Goal: Task Accomplishment & Management: Complete application form

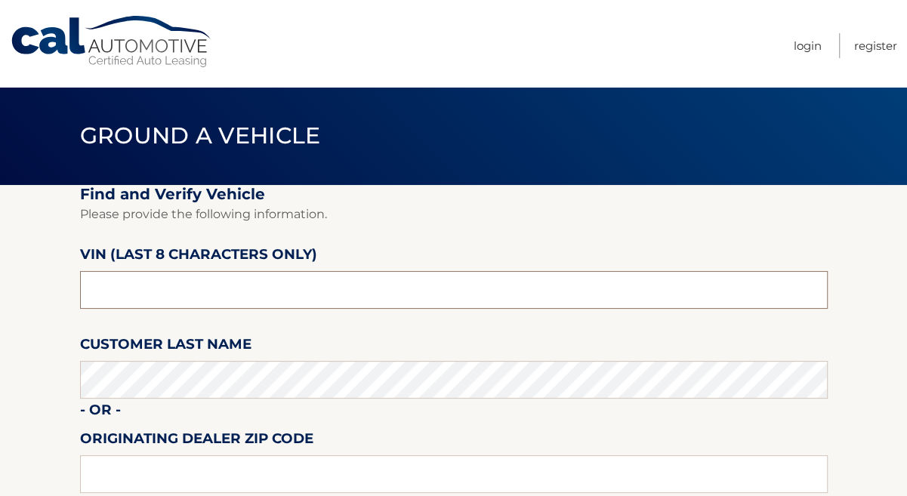
click at [197, 296] on input "text" at bounding box center [454, 290] width 748 height 38
click at [94, 291] on input "XN852908" at bounding box center [454, 290] width 748 height 38
click at [196, 295] on input "N852908*" at bounding box center [454, 290] width 748 height 38
click at [195, 295] on input "N852908*" at bounding box center [454, 290] width 748 height 38
type input "N8529081"
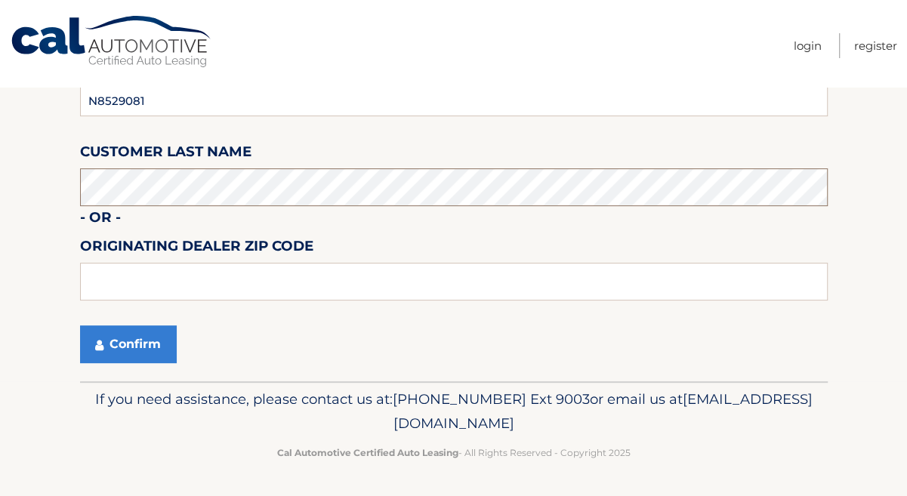
scroll to position [205, 0]
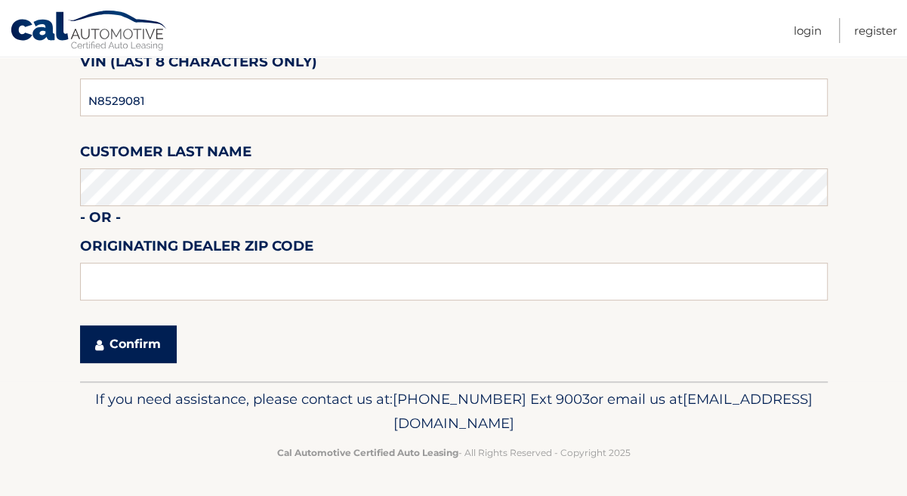
click at [128, 337] on button "Confirm" at bounding box center [128, 345] width 97 height 38
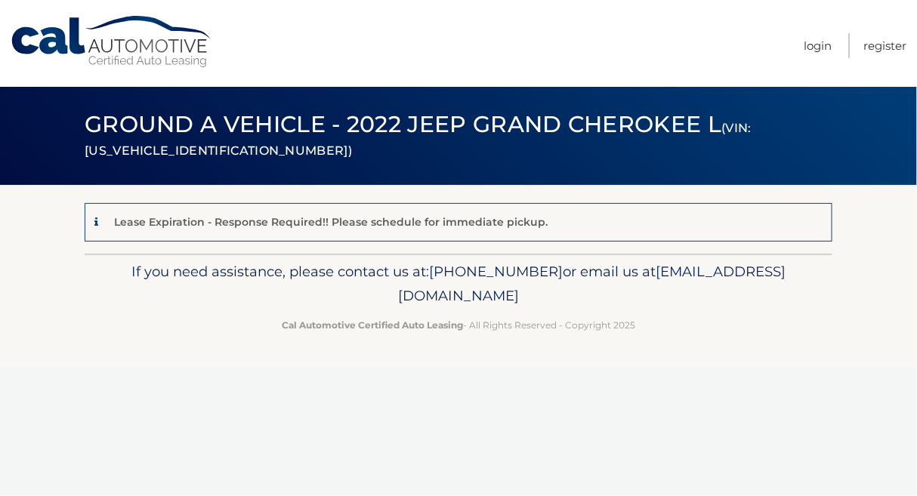
click at [379, 224] on p "Lease Expiration - Response Required!! Please schedule for immediate pickup." at bounding box center [331, 222] width 434 height 14
click at [562, 279] on span "[PHONE_NUMBER]" at bounding box center [496, 271] width 134 height 17
drag, startPoint x: 518, startPoint y: 274, endPoint x: 595, endPoint y: 281, distance: 77.3
click at [563, 280] on span "[PHONE_NUMBER]" at bounding box center [496, 271] width 134 height 17
drag, startPoint x: 595, startPoint y: 281, endPoint x: 578, endPoint y: 291, distance: 20.0
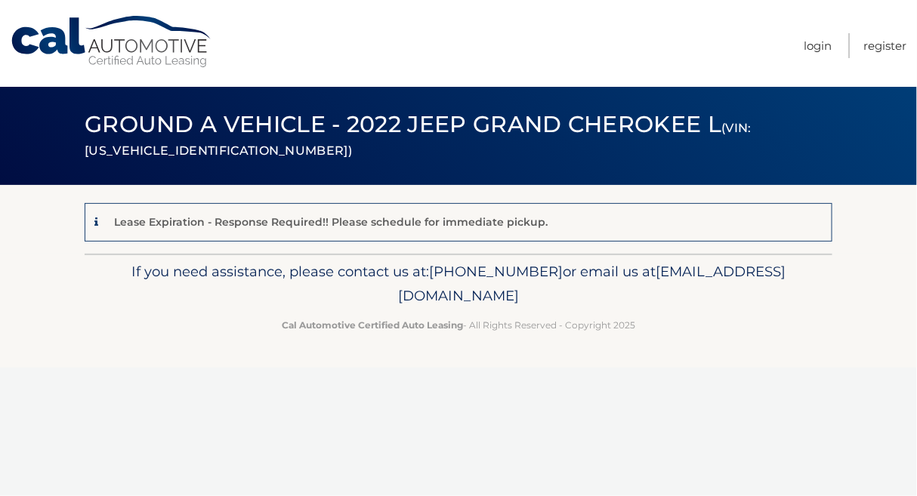
click at [578, 291] on p "If you need assistance, please contact us at: [PHONE_NUMBER] or email us at [EM…" at bounding box center [458, 284] width 728 height 48
drag, startPoint x: 517, startPoint y: 273, endPoint x: 604, endPoint y: 274, distance: 87.6
click at [563, 274] on span "[PHONE_NUMBER]" at bounding box center [496, 271] width 134 height 17
copy span "[PHONE_NUMBER]"
